Goal: Use online tool/utility: Utilize a website feature to perform a specific function

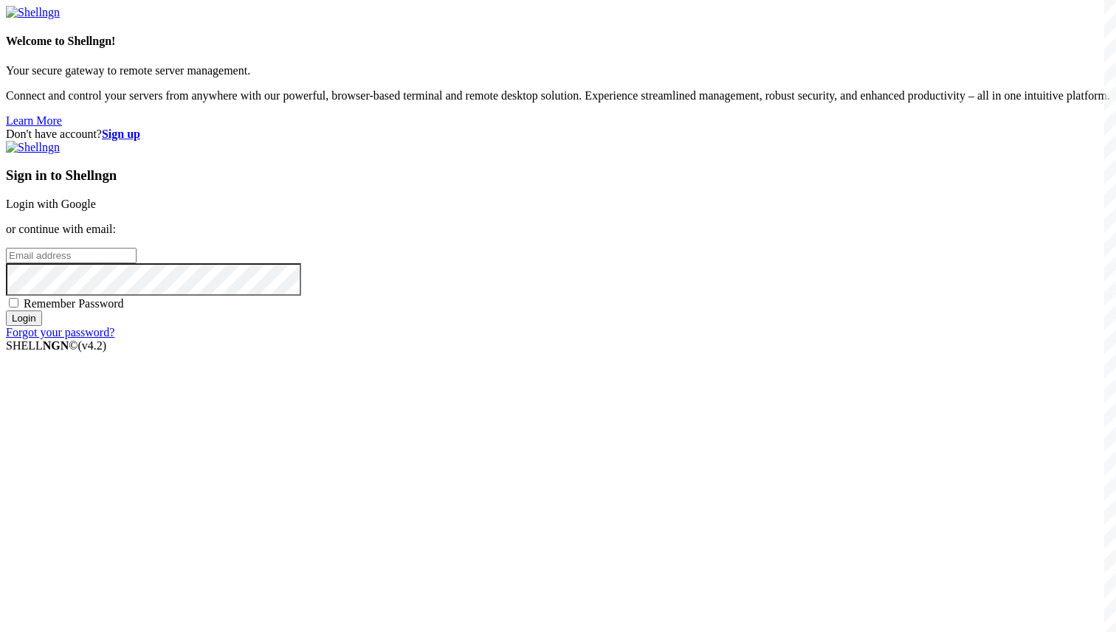
click at [424, 339] on div "Don't have account? Sign up Sign in to Shellngn Login with Google or continue w…" at bounding box center [558, 234] width 1104 height 212
click at [137, 263] on input "email" at bounding box center [71, 255] width 131 height 15
paste input "[EMAIL_ADDRESS][DOMAIN_NAME]"
type input "[EMAIL_ADDRESS][DOMAIN_NAME]"
click at [124, 310] on span "Remember Password" at bounding box center [74, 303] width 100 height 13
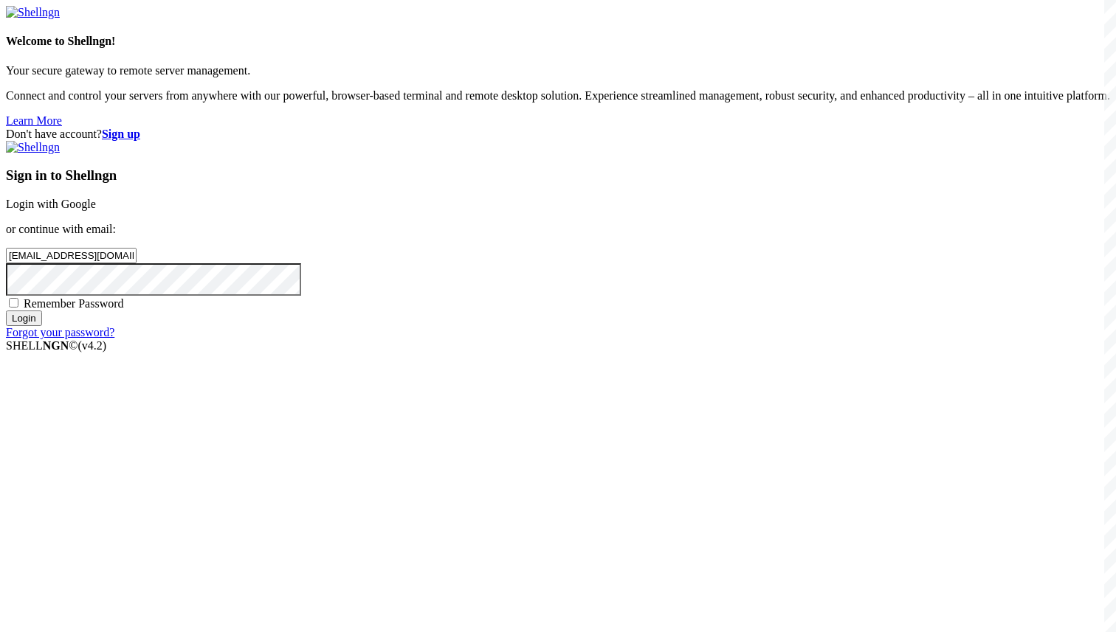
click at [18, 308] on input "Remember Password" at bounding box center [14, 303] width 10 height 10
checkbox input "true"
click at [42, 326] on input "Login" at bounding box center [24, 318] width 36 height 15
click at [337, 420] on div "Loading..." at bounding box center [558, 429] width 1104 height 90
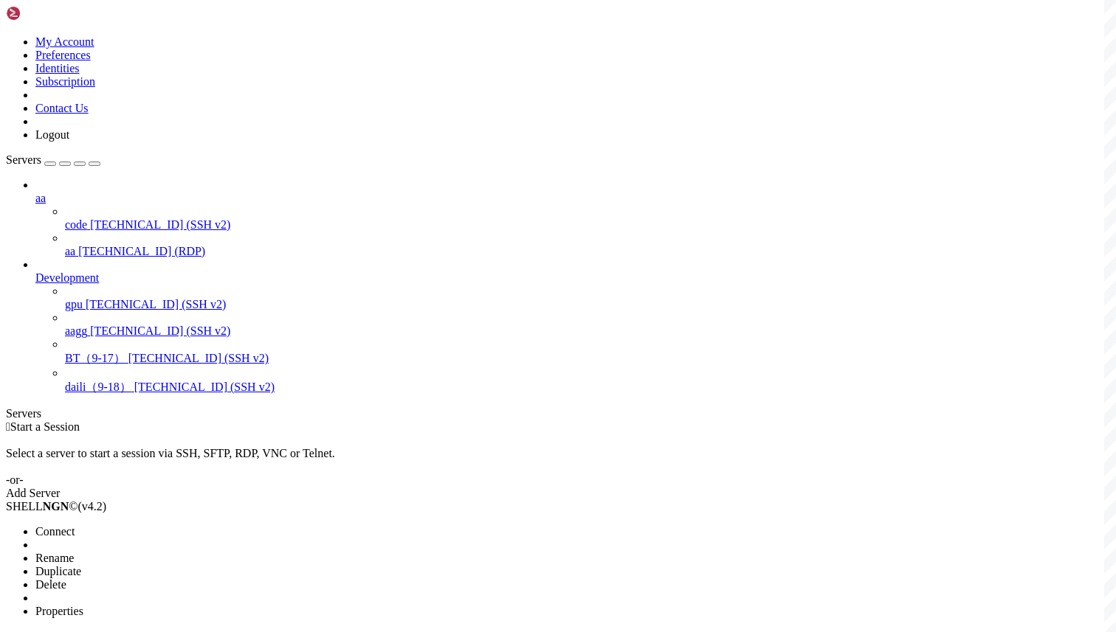
click at [75, 525] on span "Connect" at bounding box center [54, 531] width 39 height 13
